Goal: Task Accomplishment & Management: Manage account settings

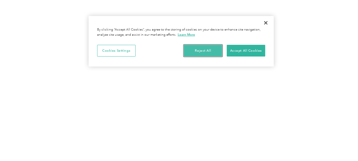
click at [205, 50] on button "Reject All" at bounding box center [203, 51] width 38 height 12
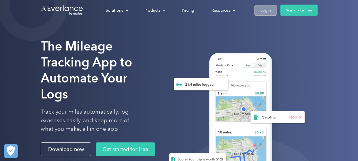
click at [266, 12] on div "Login" at bounding box center [266, 10] width 11 height 7
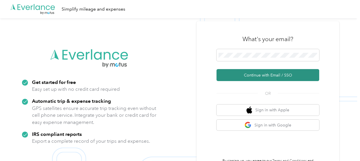
click at [272, 76] on button "Continue with Email / SSO" at bounding box center [267, 75] width 103 height 12
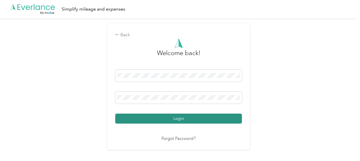
click at [195, 118] on button "Login" at bounding box center [178, 118] width 127 height 10
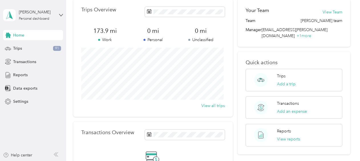
scroll to position [25, 0]
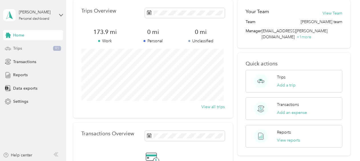
click at [57, 50] on span "91" at bounding box center [57, 48] width 8 height 5
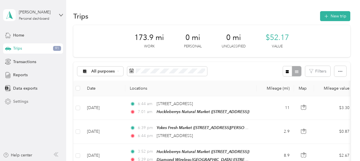
click at [25, 104] on span "Settings" at bounding box center [20, 101] width 15 height 6
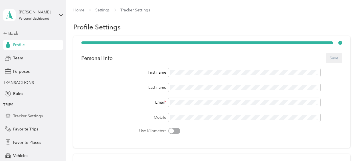
click at [36, 119] on span "Tracker Settings" at bounding box center [28, 116] width 30 height 6
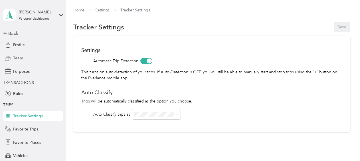
click at [19, 59] on span "Team" at bounding box center [18, 58] width 10 height 6
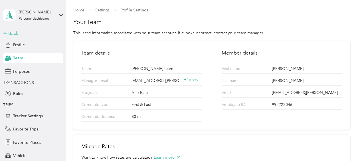
click at [9, 34] on div "Back" at bounding box center [31, 33] width 57 height 7
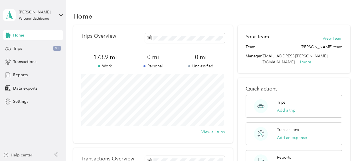
click at [27, 155] on div "Help center" at bounding box center [17, 155] width 29 height 6
